Goal: Transaction & Acquisition: Purchase product/service

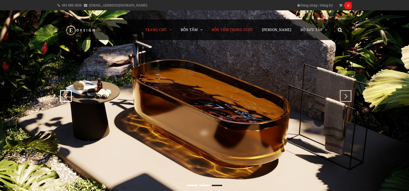
click at [237, 29] on span "Bồn Tắm Trong Suốt" at bounding box center [232, 29] width 41 height 5
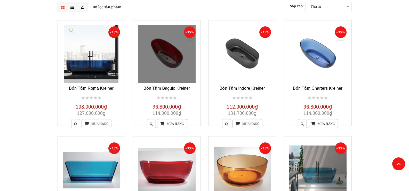
scroll to position [52, 0]
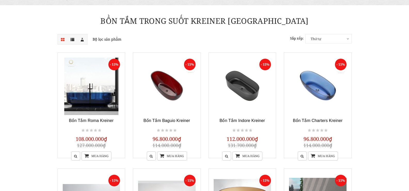
click at [384, 82] on body "081 886 5858 cskh@endojsc.vn Đăng nhập / Đăng ký 0 Không có sản phẩm nào. Trang…" at bounding box center [204, 179] width 409 height 462
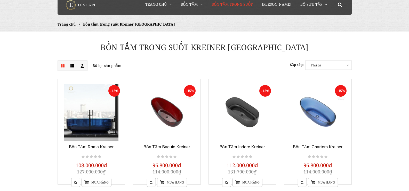
scroll to position [0, 0]
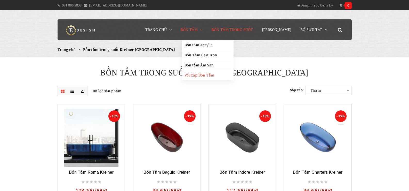
click at [200, 74] on link "Vòi Cấp Bồn Tắm" at bounding box center [207, 75] width 46 height 10
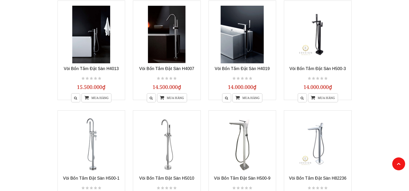
scroll to position [103, 0]
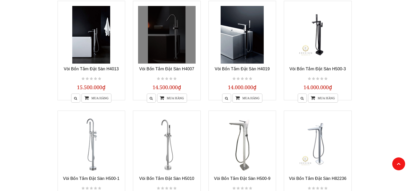
click at [166, 41] on link at bounding box center [167, 35] width 58 height 58
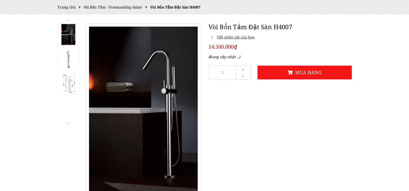
scroll to position [52, 0]
